Goal: Task Accomplishment & Management: Use online tool/utility

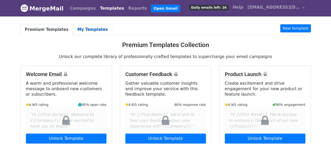
click at [75, 29] on link "My Templates" at bounding box center [92, 29] width 39 height 11
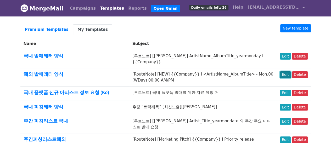
click at [284, 71] on link "Edit" at bounding box center [285, 74] width 11 height 7
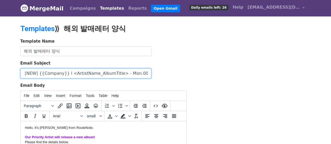
scroll to position [0, 52]
drag, startPoint x: 23, startPoint y: 72, endPoint x: 162, endPoint y: 74, distance: 139.2
click at [162, 74] on div "Email Subject [RouteNote] [NEW] {{Company}} l <ArtistName_AlbumTitle> - Mon.00 …" at bounding box center [103, 69] width 166 height 18
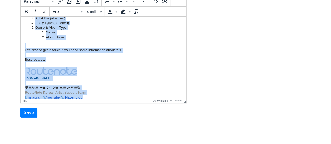
scroll to position [134, 0]
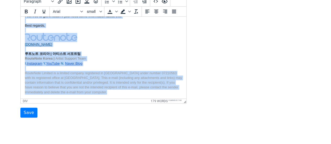
drag, startPoint x: 26, startPoint y: 21, endPoint x: 173, endPoint y: 97, distance: 165.4
copy body "Hello, It's Hyobhin from RouteNote. Our Priority Artist will release a new albu…"
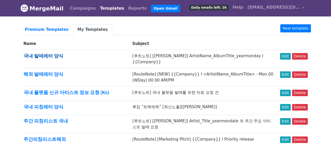
click at [56, 54] on link "국내 발매레터 양식" at bounding box center [44, 55] width 40 height 5
click at [288, 57] on link "Edit" at bounding box center [285, 56] width 11 height 7
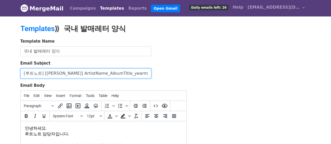
scroll to position [0, 5]
drag, startPoint x: 24, startPoint y: 72, endPoint x: 181, endPoint y: 71, distance: 157.3
click at [181, 71] on div "Email Subject [루트노트] [[PERSON_NAME]] ArtistName_AlbumTitle_yearmonday l {{Compa…" at bounding box center [103, 69] width 166 height 18
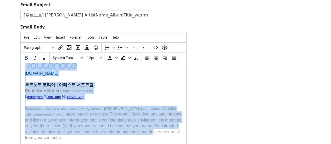
scroll to position [120, 0]
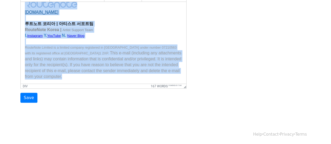
drag, startPoint x: 26, startPoint y: 6, endPoint x: 244, endPoint y: 57, distance: 223.9
copy body "lorem. ipsu dolors. am cons 408(366)a el se do ei tem. in ut la etdolo. maGN: […"
